Goal: Task Accomplishment & Management: Manage account settings

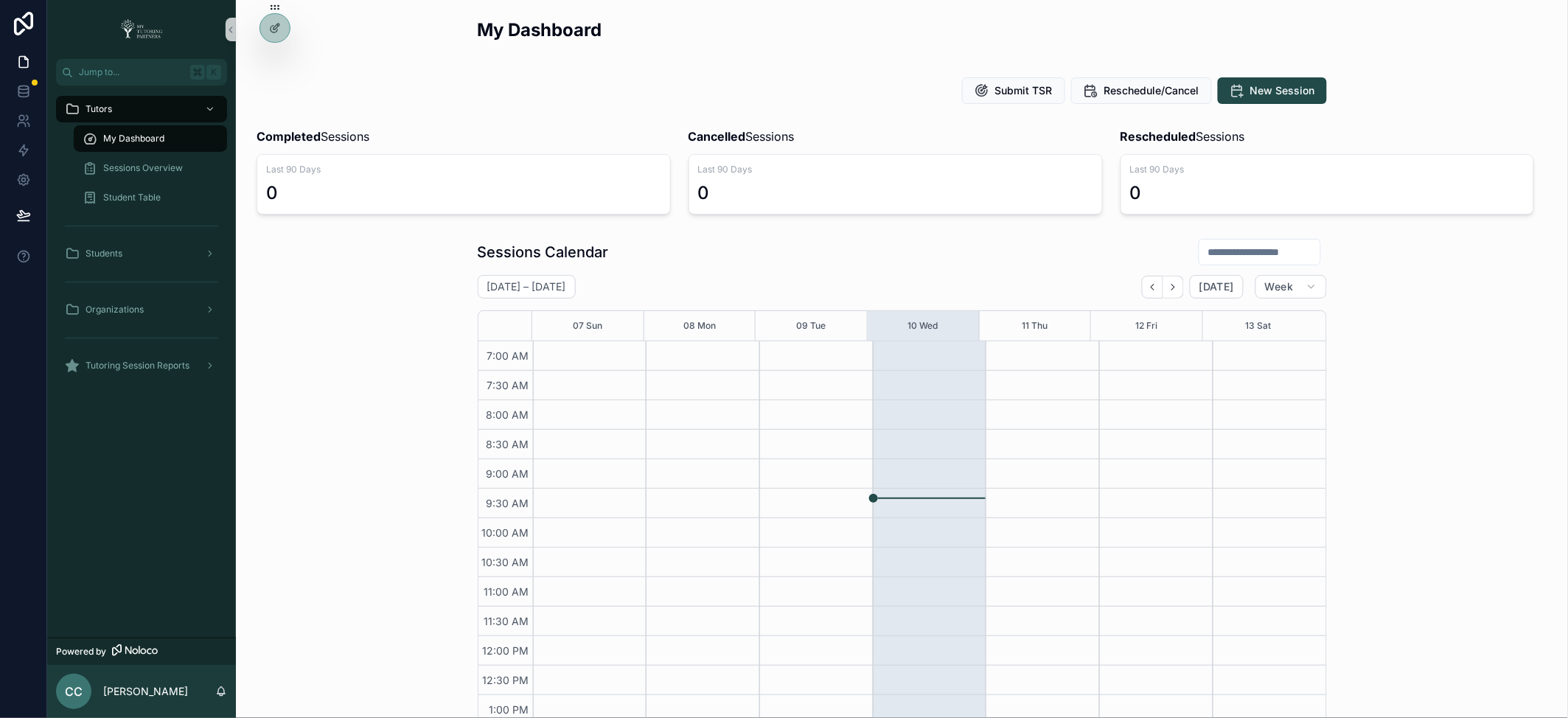
scroll to position [332, 0]
click at [19, 57] on icon at bounding box center [23, 62] width 14 height 14
click at [30, 66] on icon at bounding box center [23, 62] width 14 height 14
click at [19, 59] on icon at bounding box center [23, 62] width 14 height 14
click at [16, 118] on icon at bounding box center [23, 121] width 14 height 14
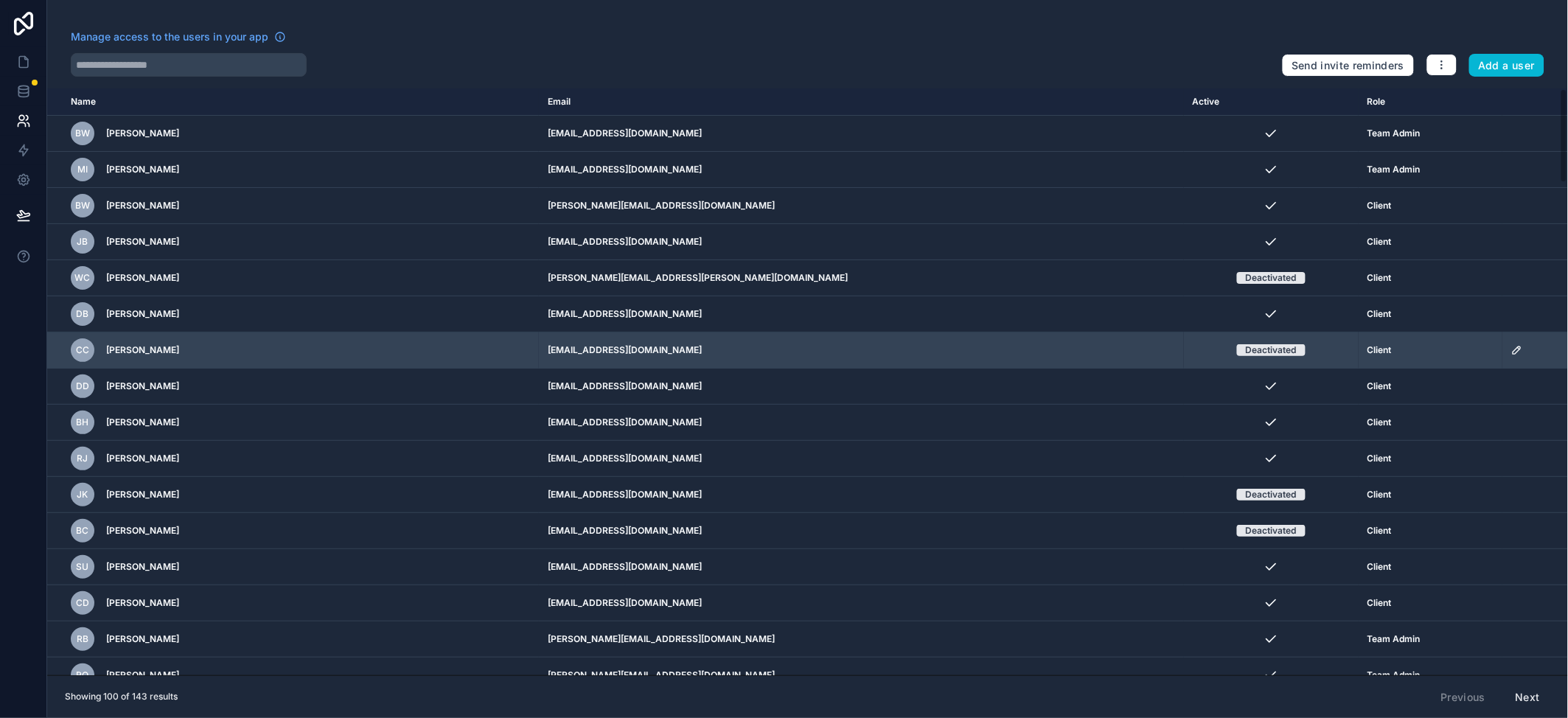
click at [1503, 356] on td "scrollable content" at bounding box center [1535, 351] width 65 height 36
click at [1511, 353] on icon "scrollable content" at bounding box center [1517, 350] width 12 height 12
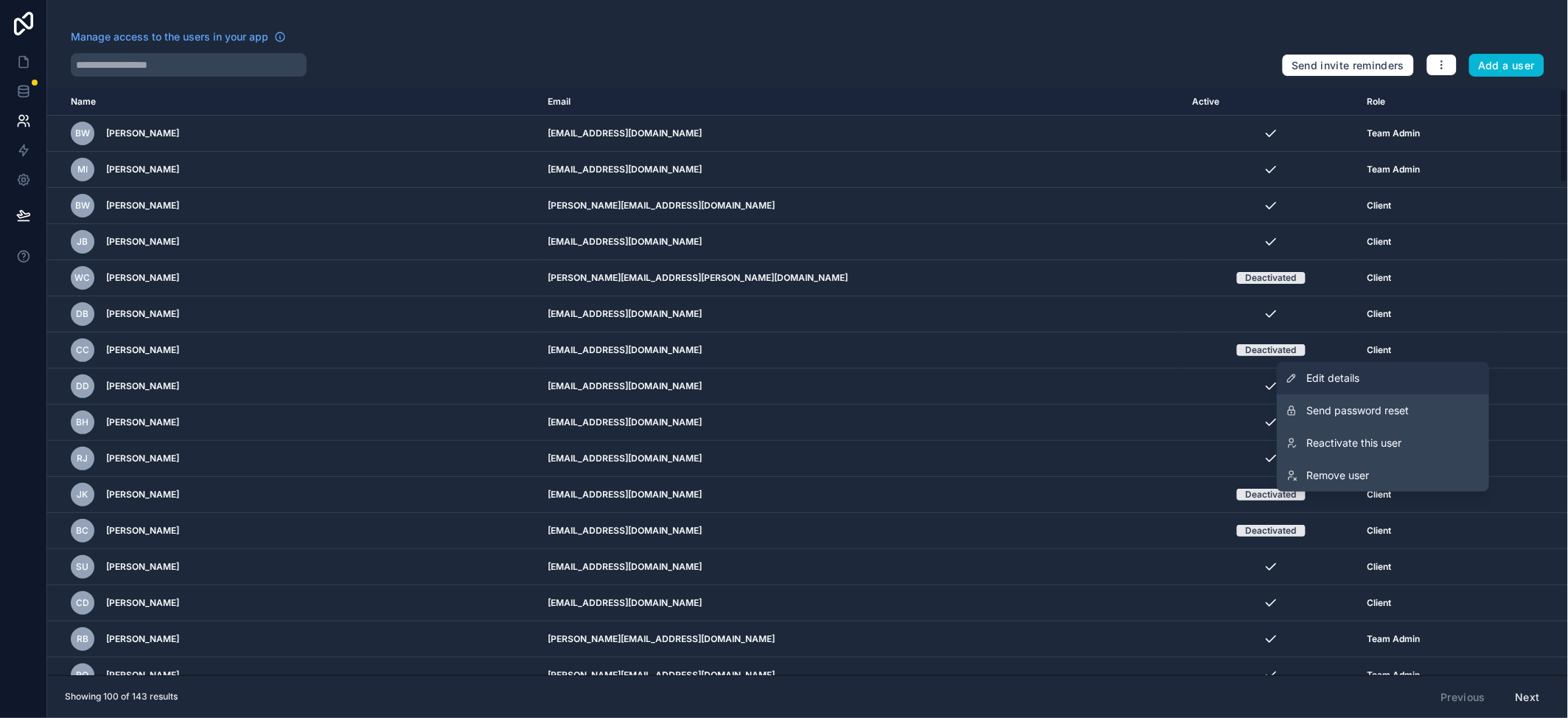
click at [1335, 377] on span "Edit details" at bounding box center [1332, 378] width 53 height 14
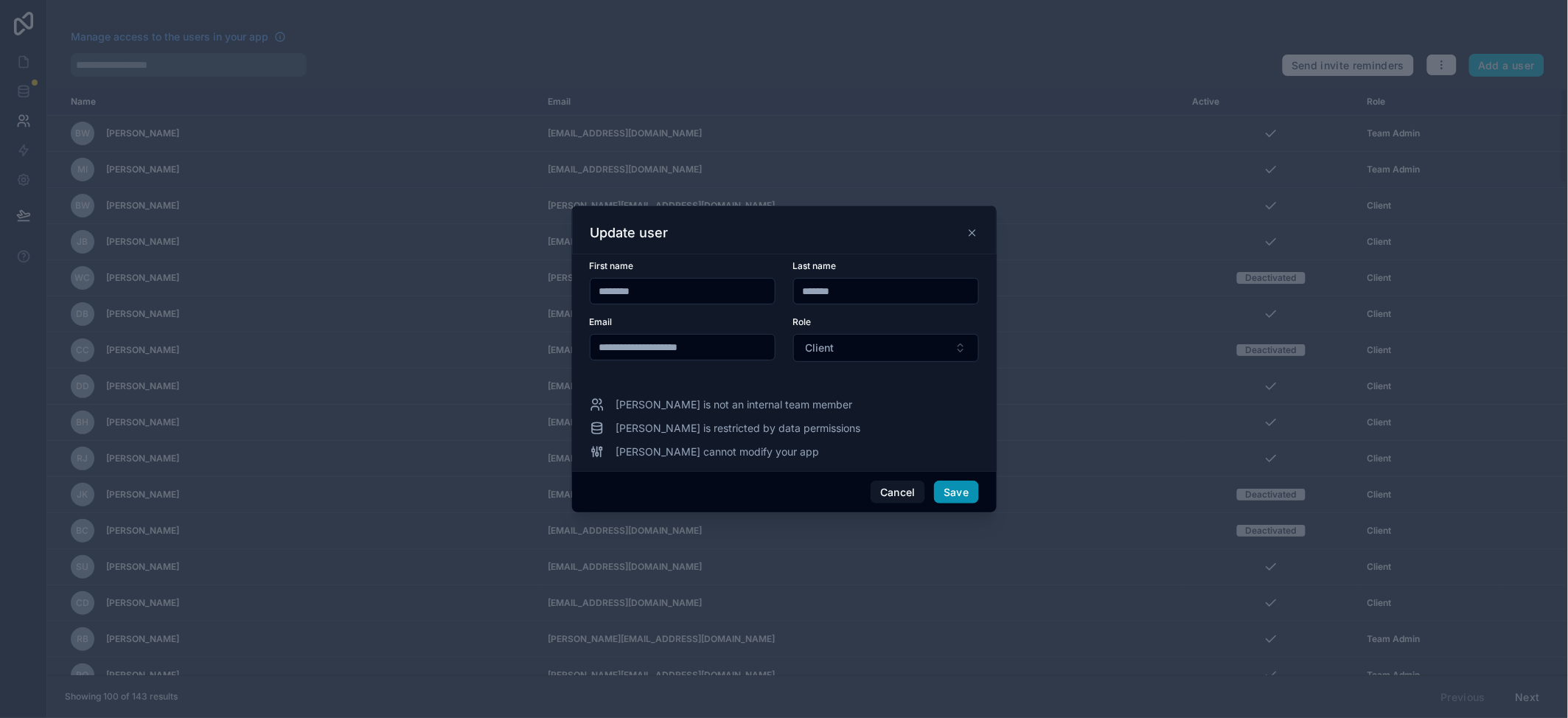
click at [958, 495] on button "Save" at bounding box center [955, 493] width 44 height 23
click at [954, 485] on button "Save" at bounding box center [955, 493] width 44 height 23
click at [892, 492] on button "Cancel" at bounding box center [898, 493] width 55 height 23
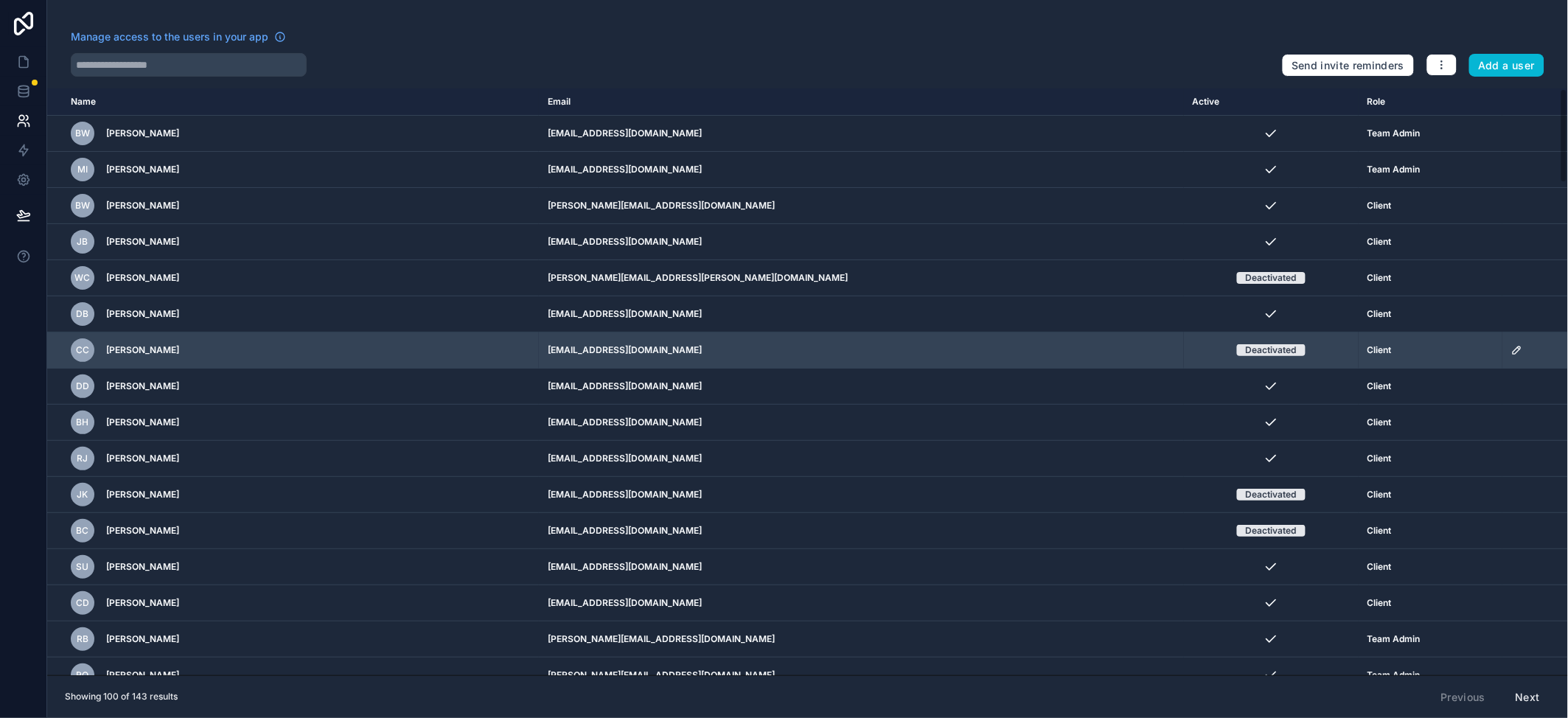
click at [1512, 351] on icon "scrollable content" at bounding box center [1516, 350] width 7 height 7
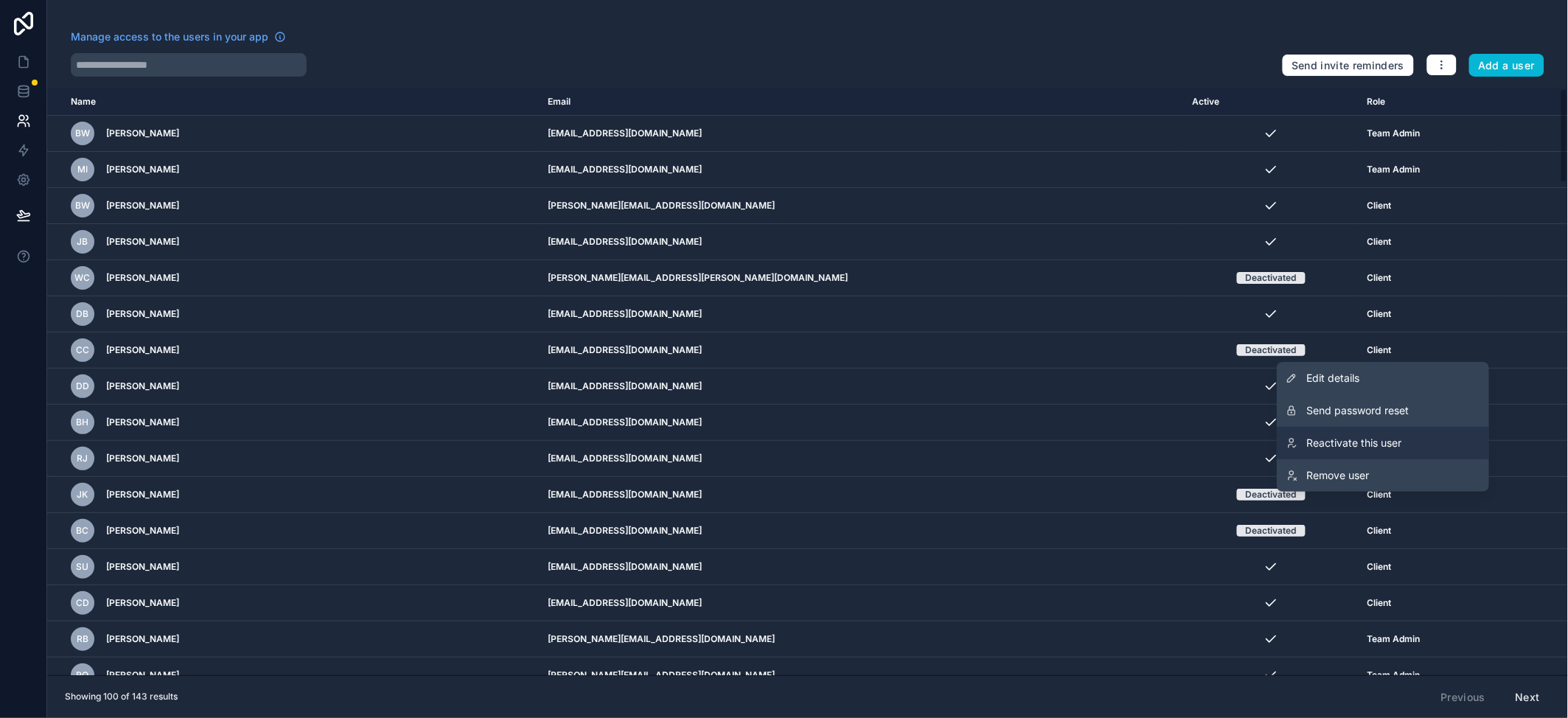
click at [1360, 440] on span "Reactivate this user" at bounding box center [1354, 443] width 95 height 14
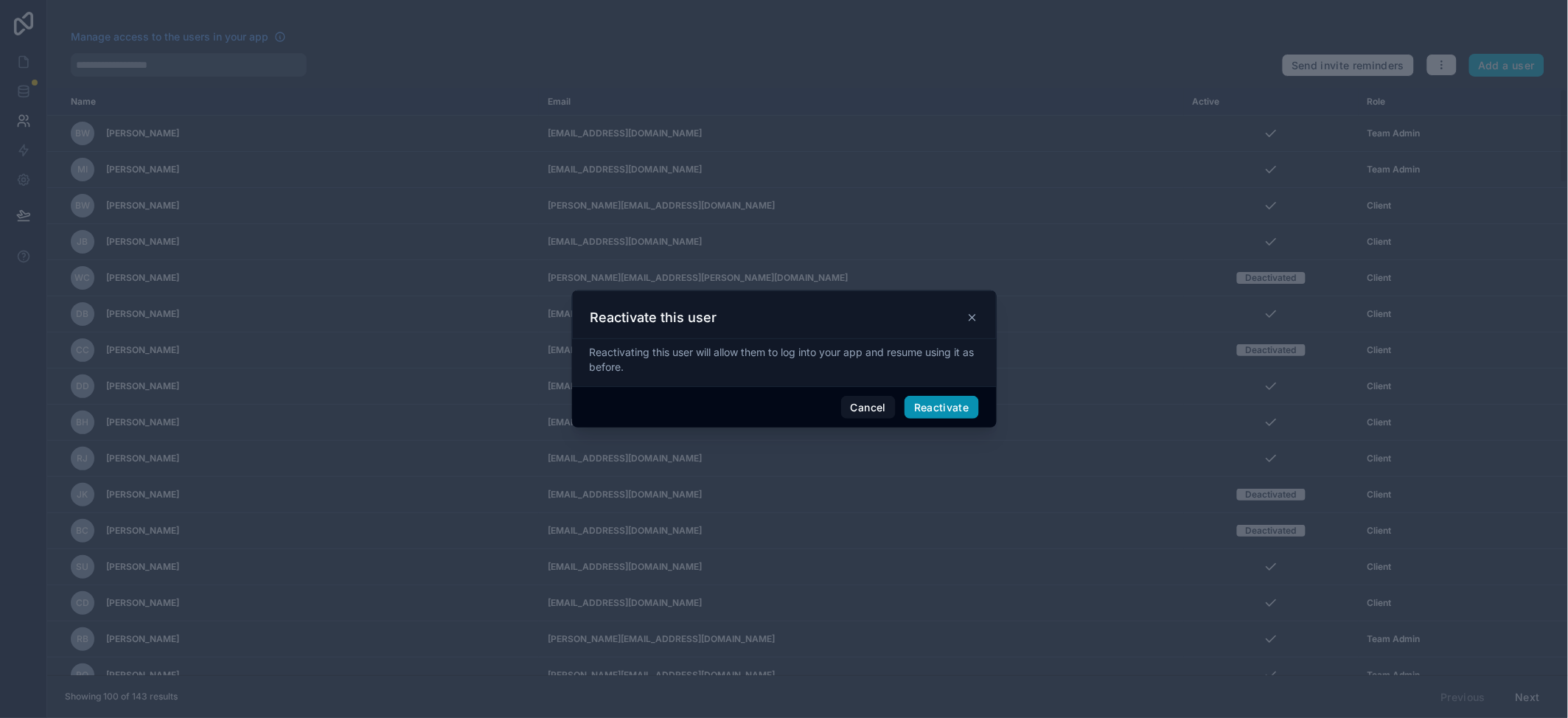
click at [930, 407] on button "Reactivate" at bounding box center [941, 407] width 74 height 23
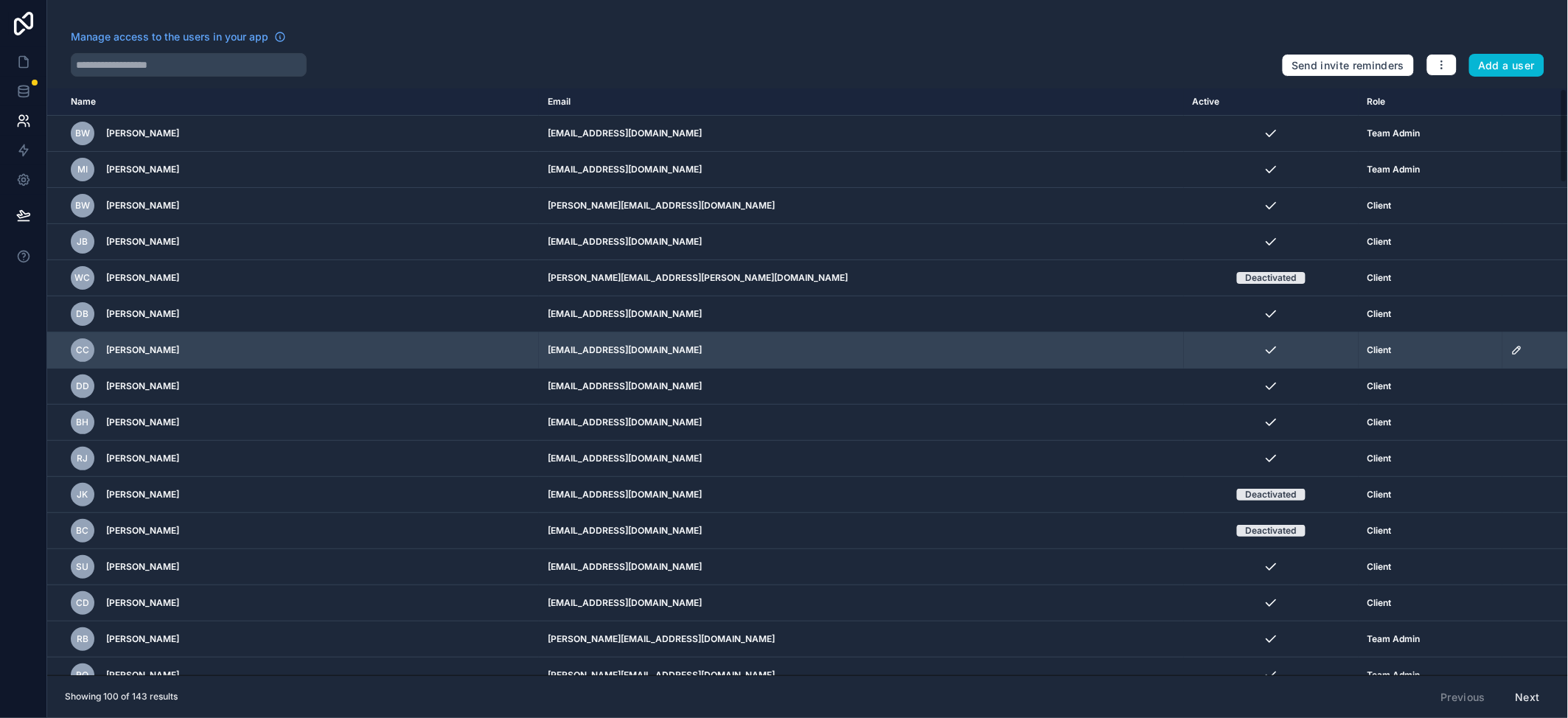
click at [1511, 354] on icon "scrollable content" at bounding box center [1517, 350] width 12 height 12
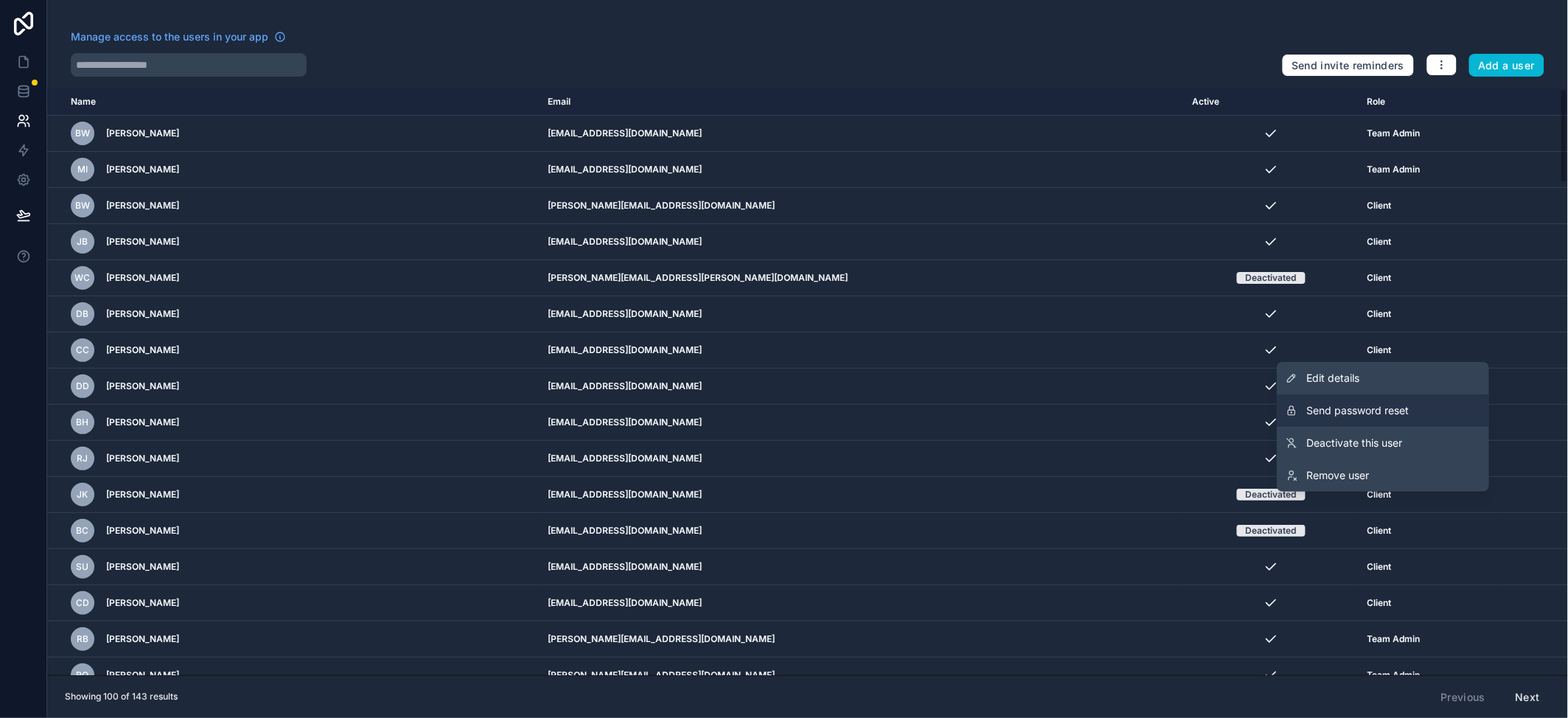
click at [1410, 400] on button "Send password reset" at bounding box center [1382, 411] width 213 height 32
